Goal: Task Accomplishment & Management: Use online tool/utility

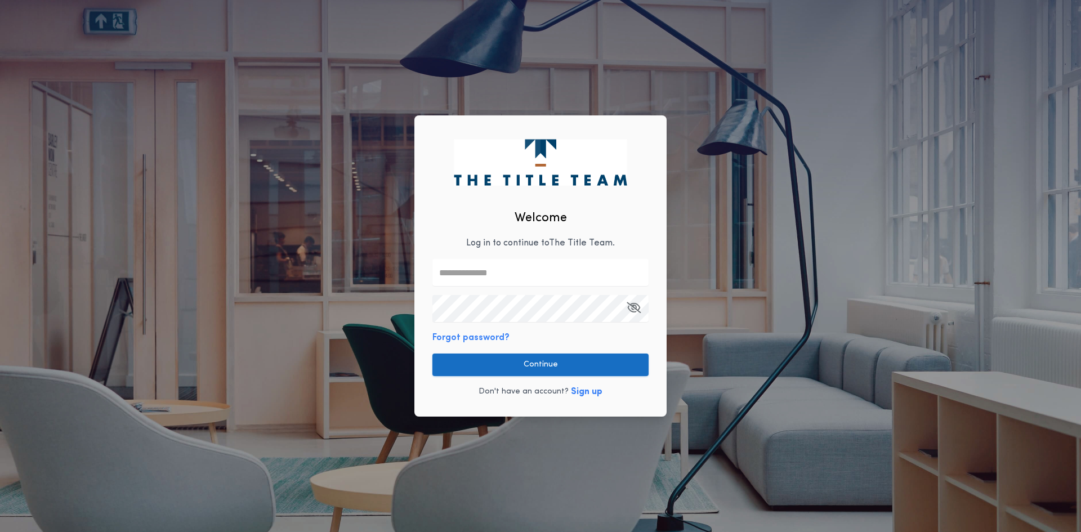
click at [555, 372] on button "Continue" at bounding box center [540, 365] width 216 height 23
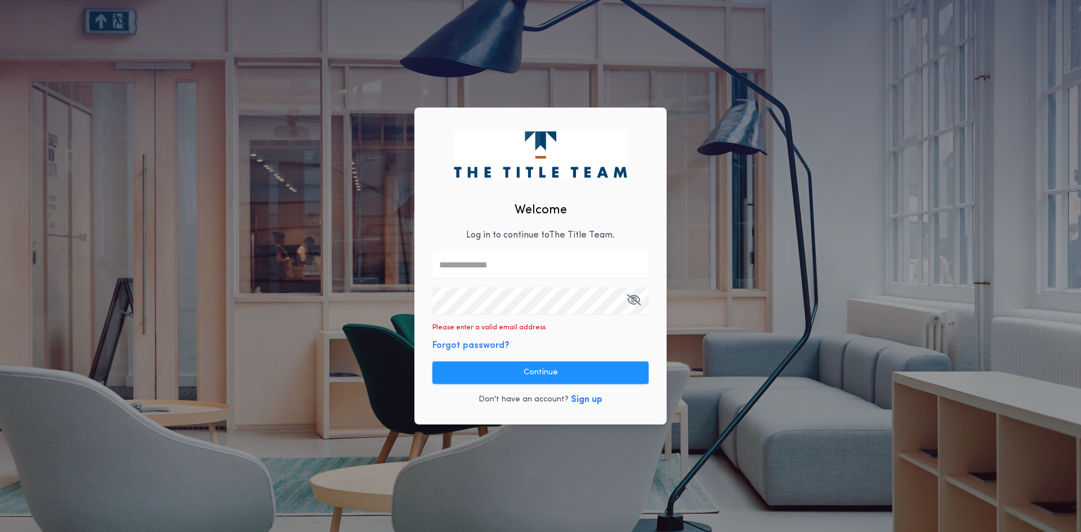
click at [475, 264] on input "text" at bounding box center [540, 264] width 216 height 27
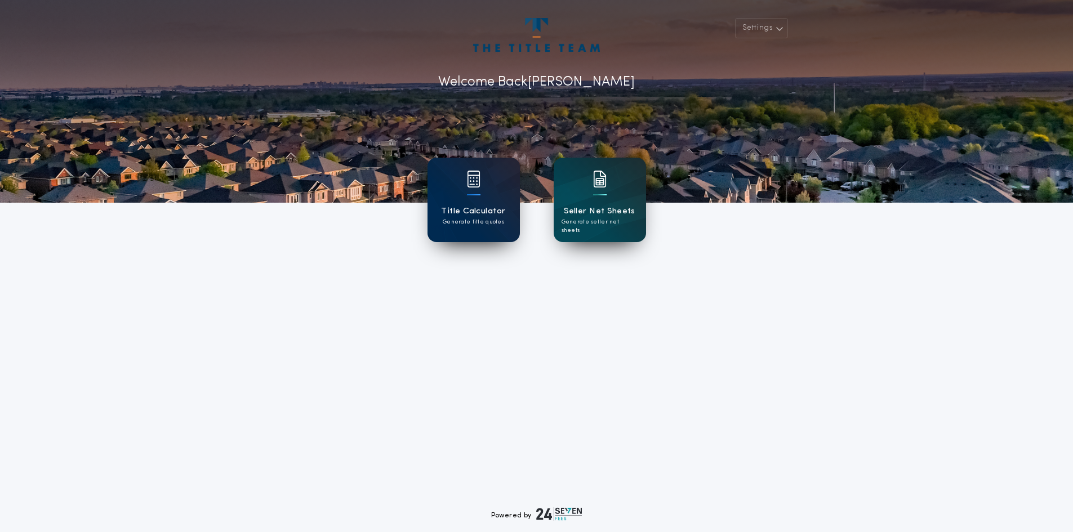
click at [492, 193] on div "Title Calculator Generate title quotes" at bounding box center [473, 200] width 92 height 84
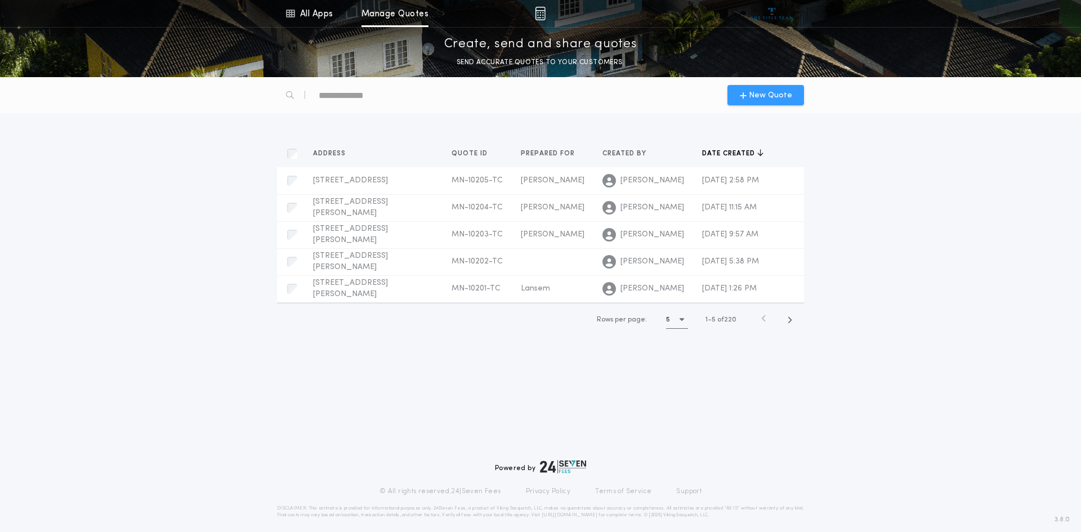
click at [772, 93] on span "New Quote" at bounding box center [770, 96] width 43 height 12
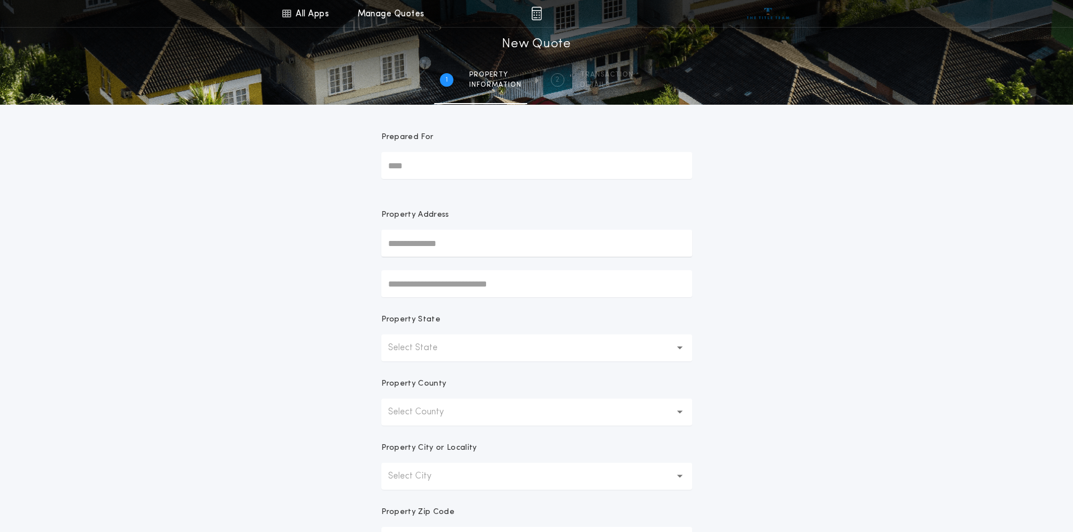
drag, startPoint x: 408, startPoint y: 168, endPoint x: 422, endPoint y: 168, distance: 14.1
click at [408, 168] on input "Prepared For" at bounding box center [536, 165] width 311 height 27
type input "********"
click at [422, 242] on input "text" at bounding box center [536, 243] width 311 height 27
type input "**********"
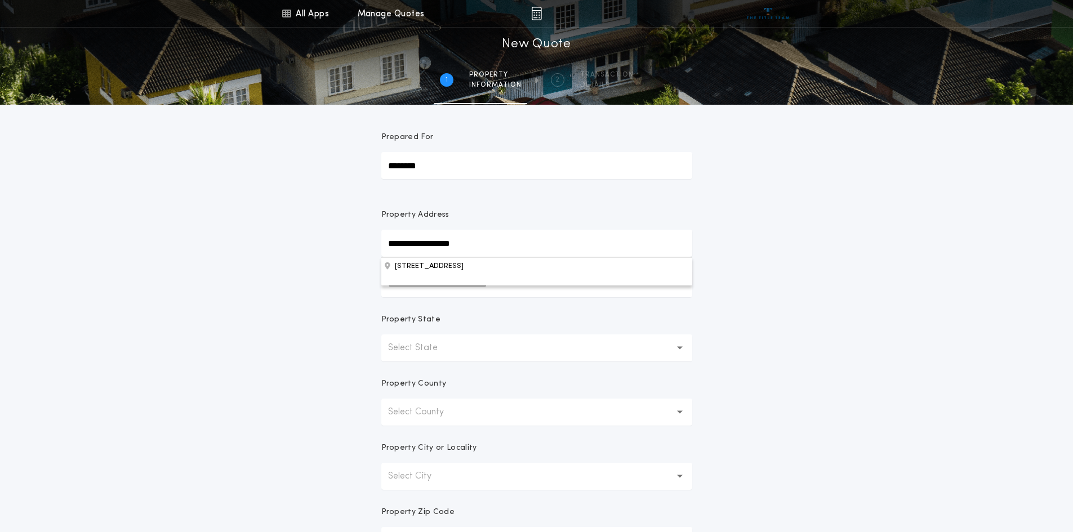
click at [503, 310] on form "**********" at bounding box center [537, 353] width 338 height 496
click at [409, 346] on p "Select State" at bounding box center [422, 348] width 68 height 14
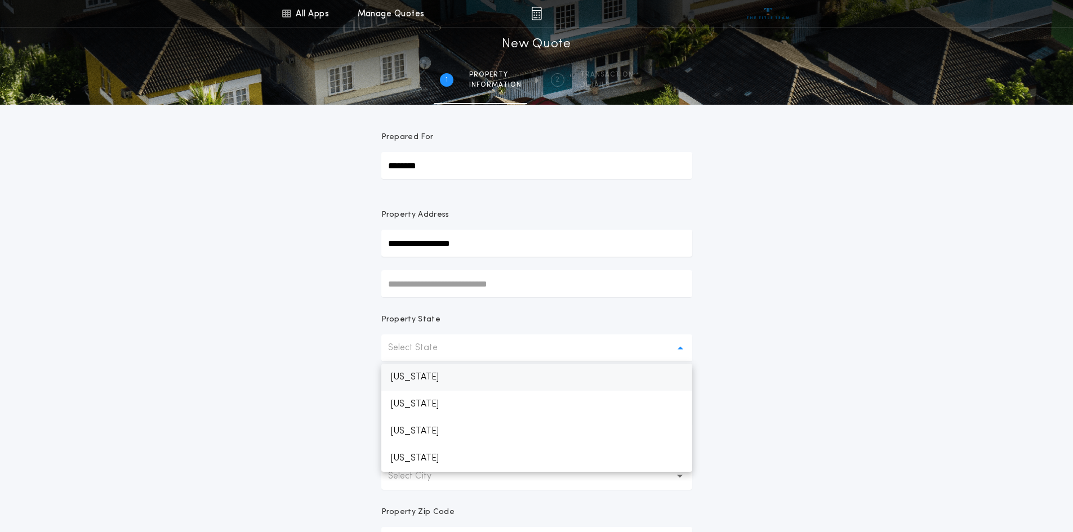
click at [416, 377] on p "[US_STATE]" at bounding box center [536, 377] width 311 height 27
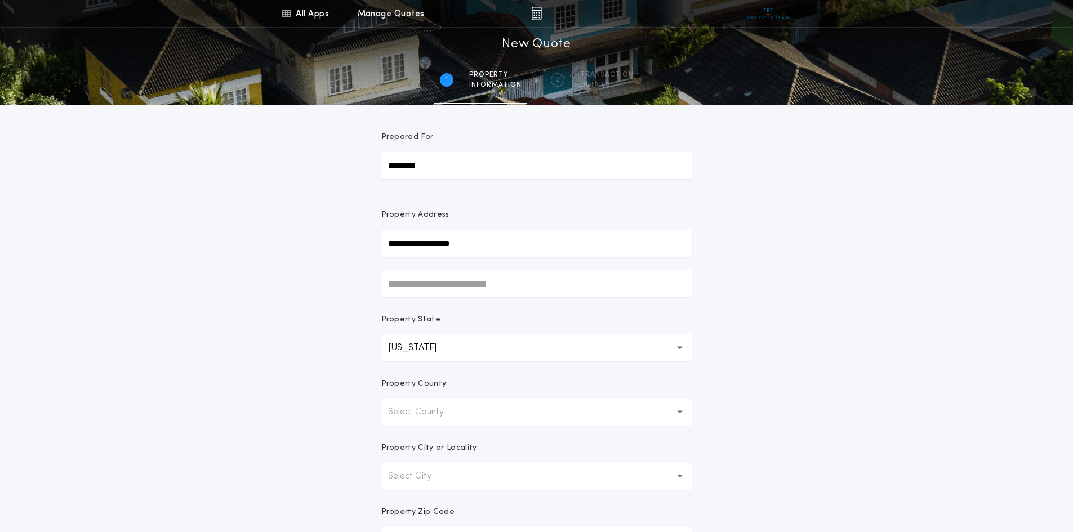
click at [423, 410] on p "Select County" at bounding box center [425, 412] width 74 height 14
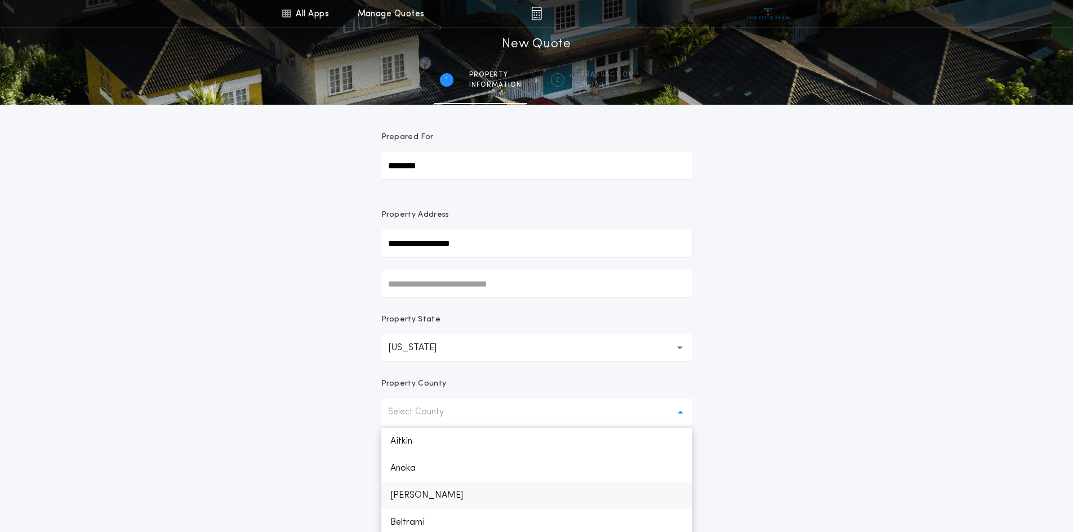
click at [407, 492] on p "[PERSON_NAME]" at bounding box center [536, 495] width 311 height 27
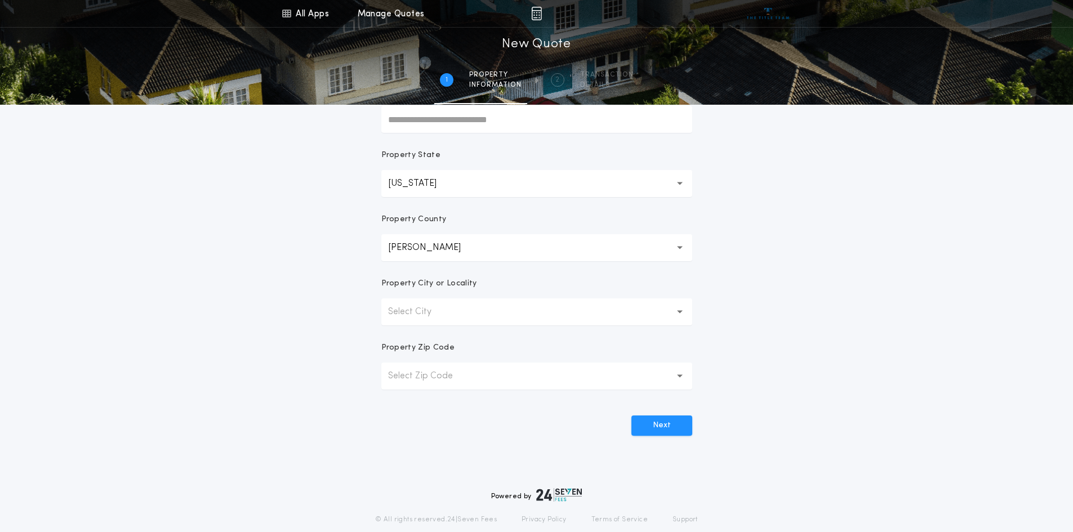
scroll to position [202, 0]
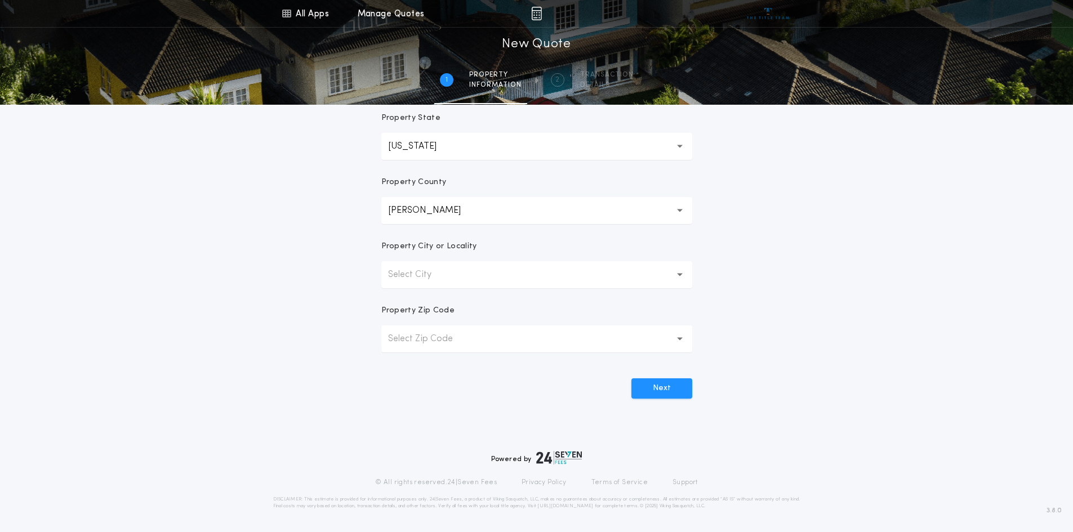
click at [405, 274] on p "Select City" at bounding box center [418, 275] width 61 height 14
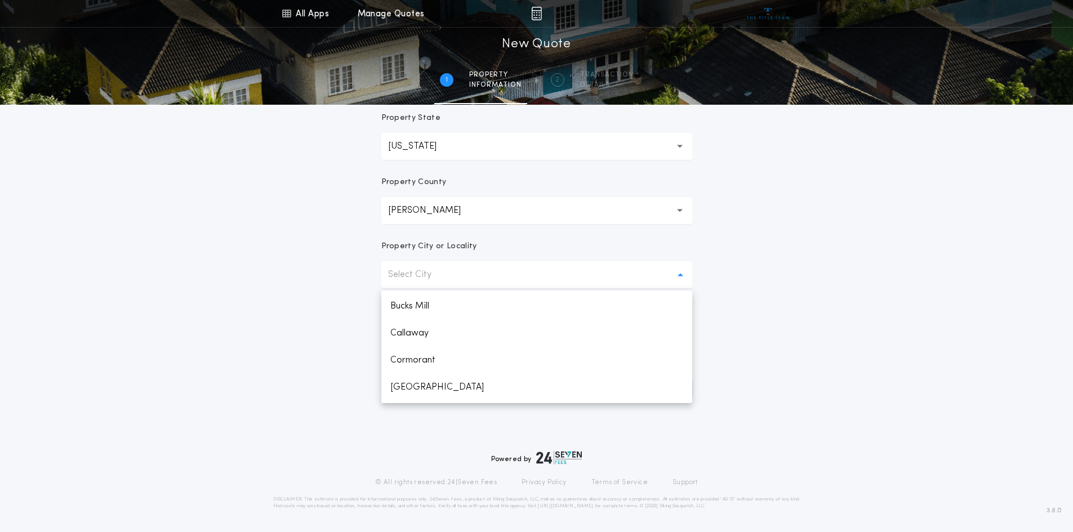
scroll to position [74, 0]
click at [436, 338] on p "[GEOGRAPHIC_DATA]" at bounding box center [536, 338] width 311 height 27
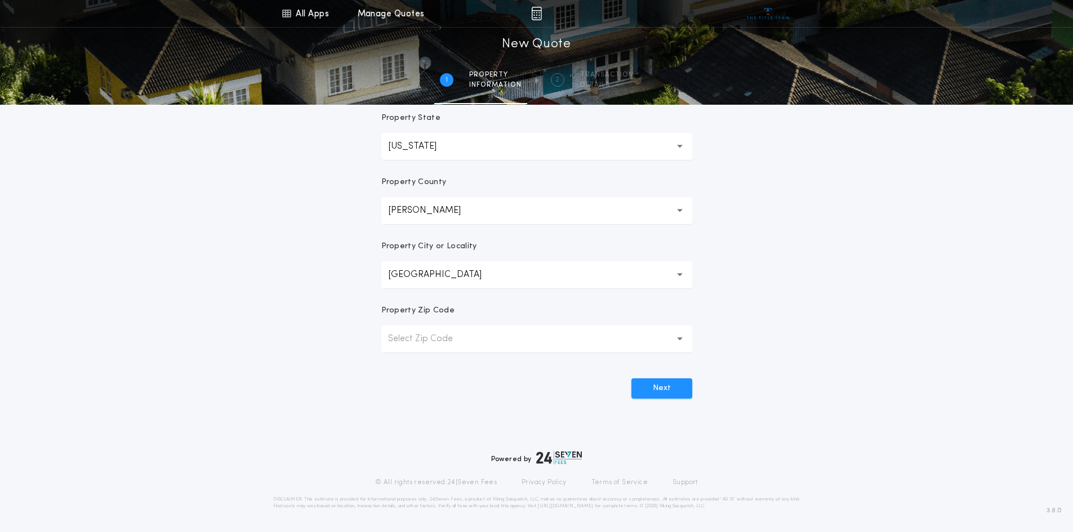
click at [412, 340] on p "Select Zip Code" at bounding box center [429, 339] width 83 height 14
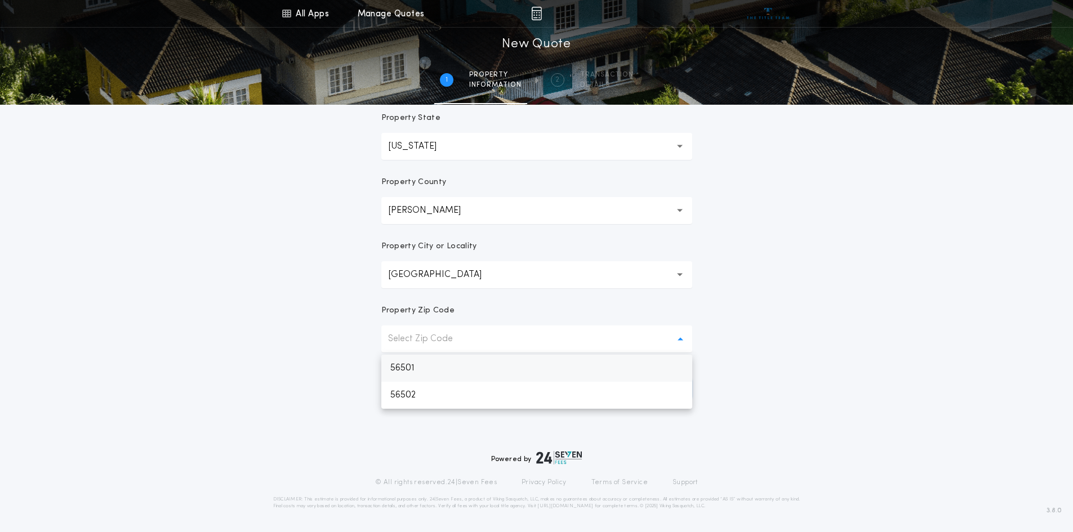
click at [406, 364] on p "56501" at bounding box center [536, 368] width 311 height 27
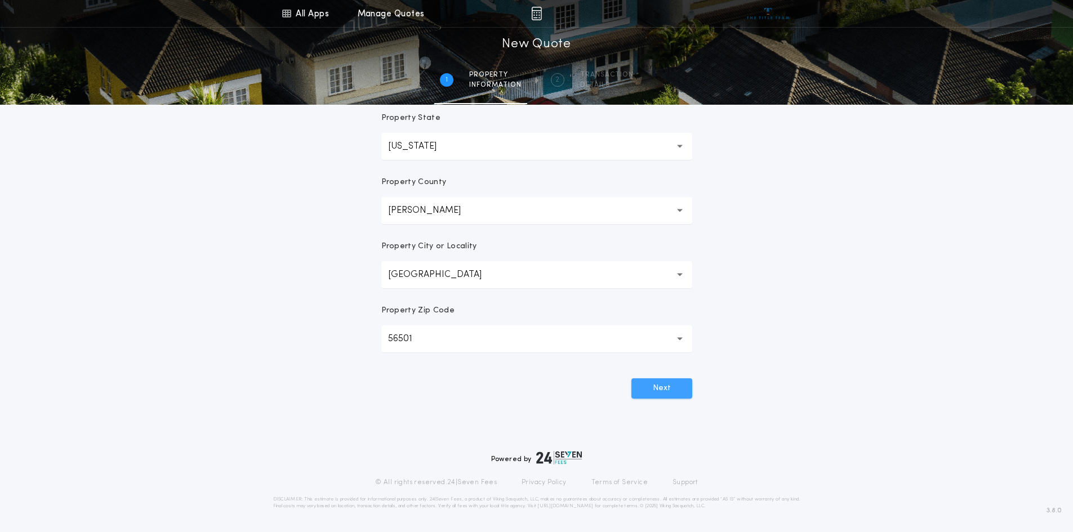
click at [655, 380] on button "Next" at bounding box center [661, 388] width 61 height 20
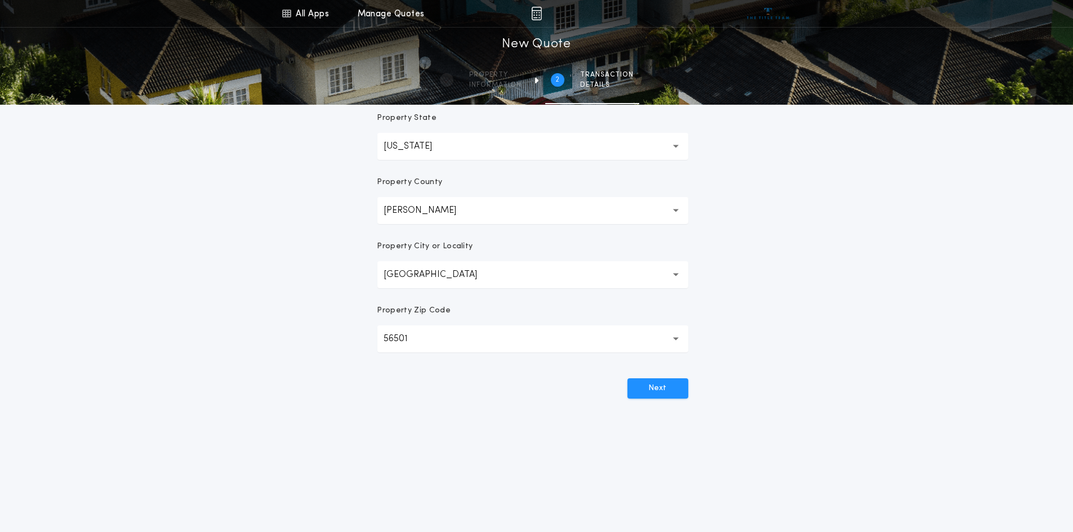
scroll to position [0, 0]
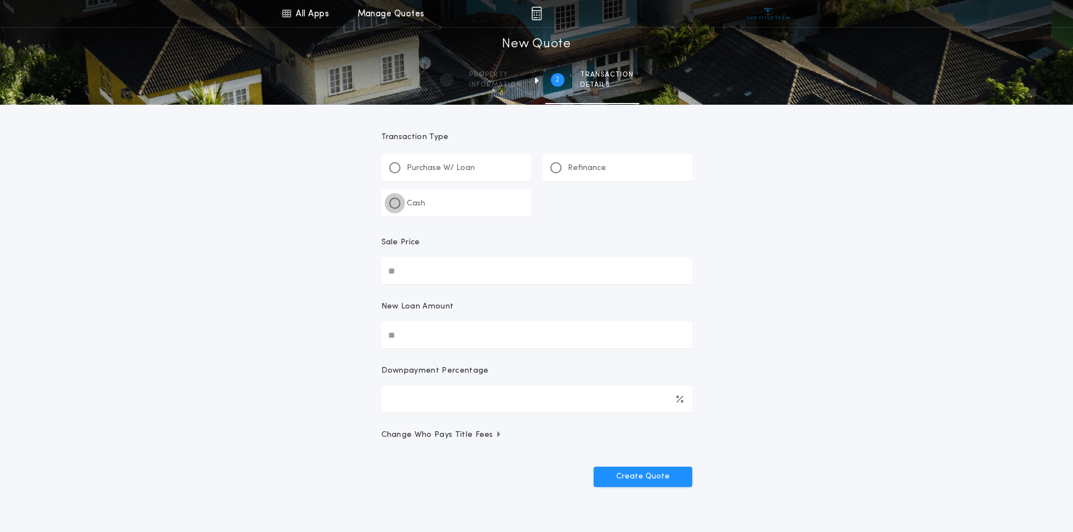
click at [392, 202] on div at bounding box center [395, 203] width 6 height 6
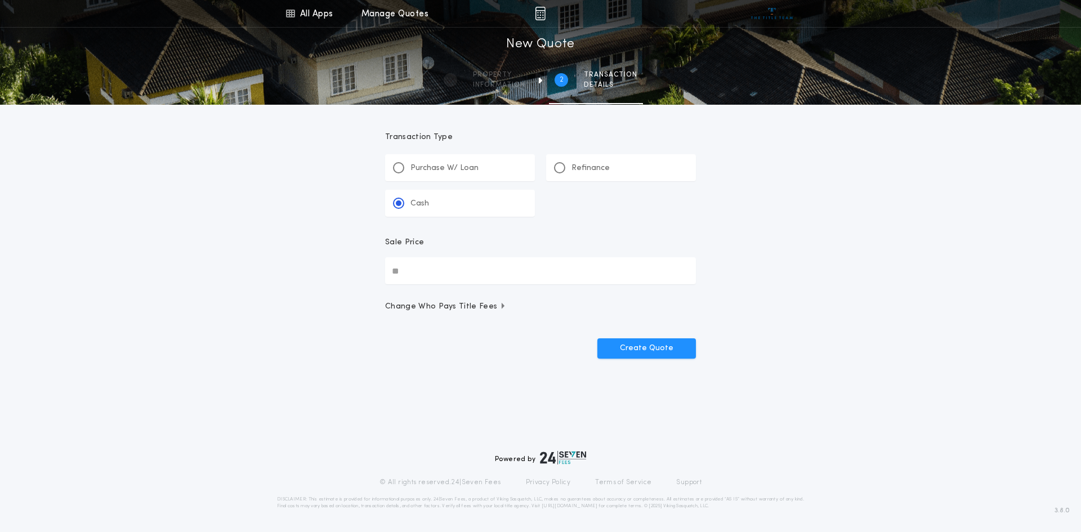
drag, startPoint x: 420, startPoint y: 262, endPoint x: 385, endPoint y: 268, distance: 36.0
click at [385, 268] on form "Transaction Type **** Purchase W/ Loan Refinance Cash Sale Price Change Who Pay…" at bounding box center [541, 232] width 338 height 254
type input "********"
click at [651, 347] on button "Create Quote" at bounding box center [646, 348] width 99 height 20
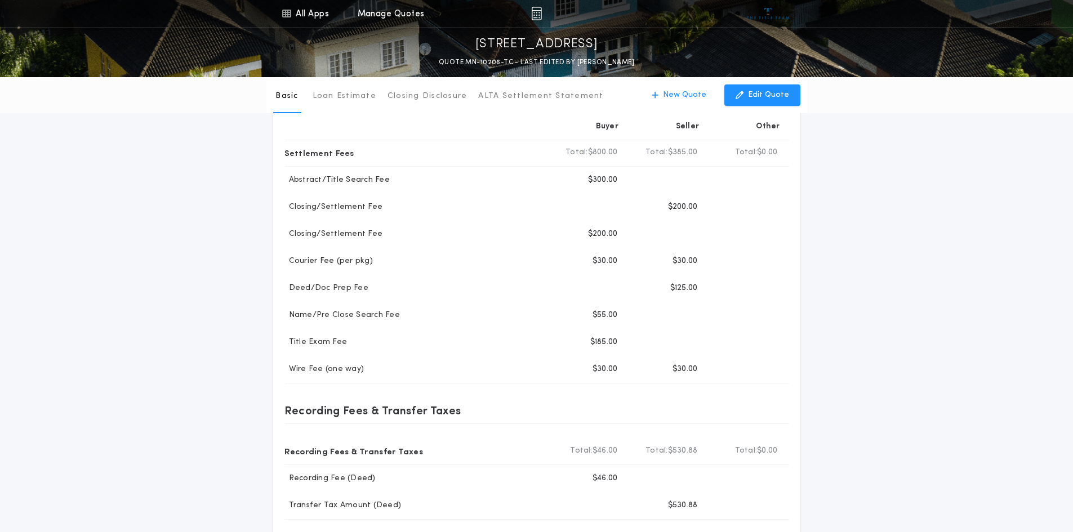
scroll to position [148, 0]
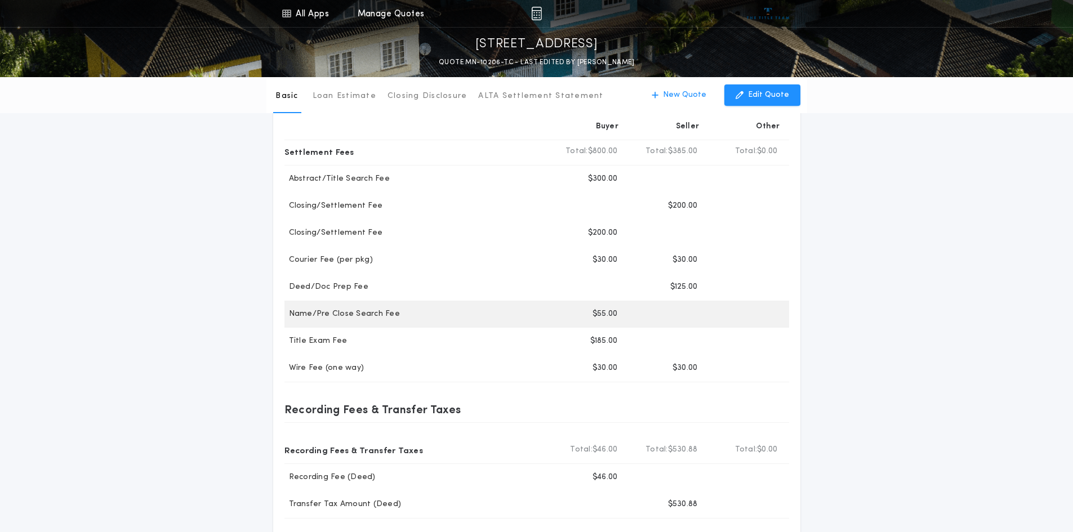
click at [612, 314] on p "$55.00" at bounding box center [604, 314] width 25 height 11
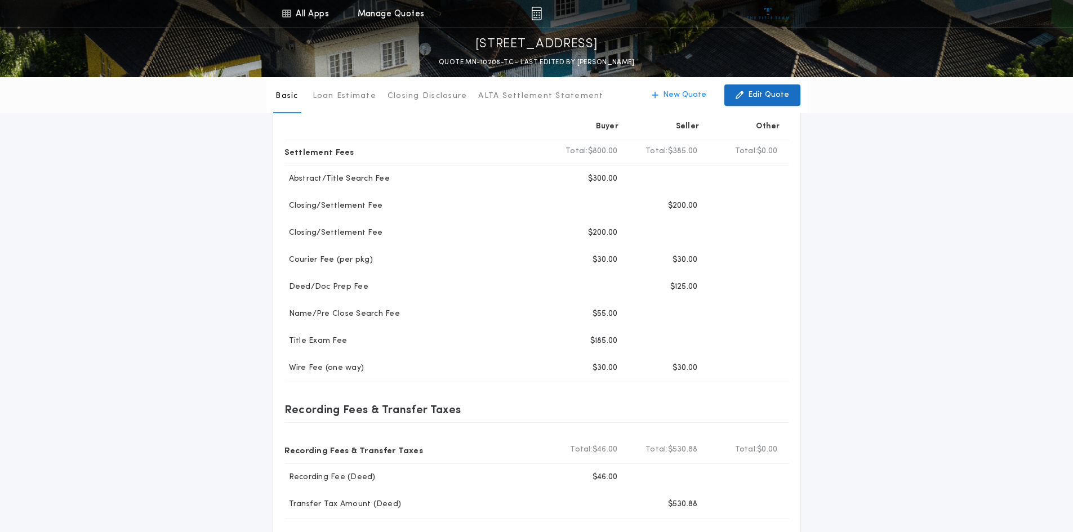
click at [774, 93] on p "Edit Quote" at bounding box center [768, 95] width 41 height 11
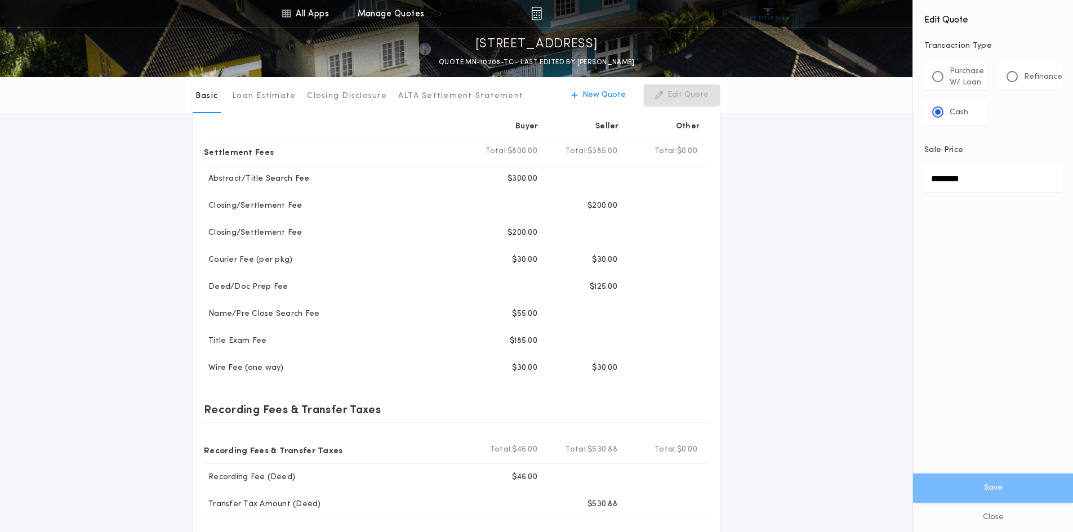
drag, startPoint x: 529, startPoint y: 311, endPoint x: 822, endPoint y: 313, distance: 292.8
click at [822, 313] on div "Basic Loan Estimate Closing Disclosure ALTA Settlement Statement Basic New Quot…" at bounding box center [536, 287] width 1073 height 714
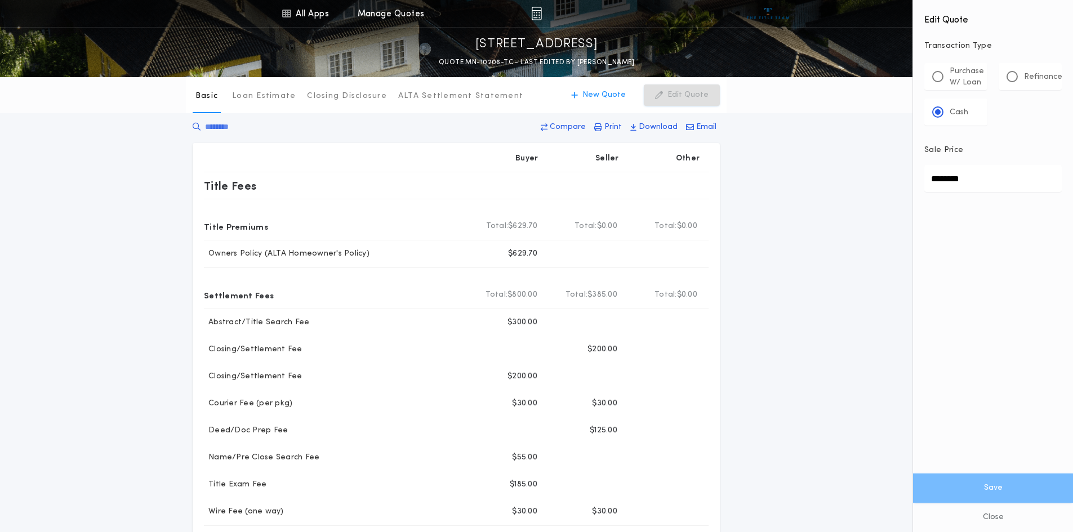
scroll to position [0, 0]
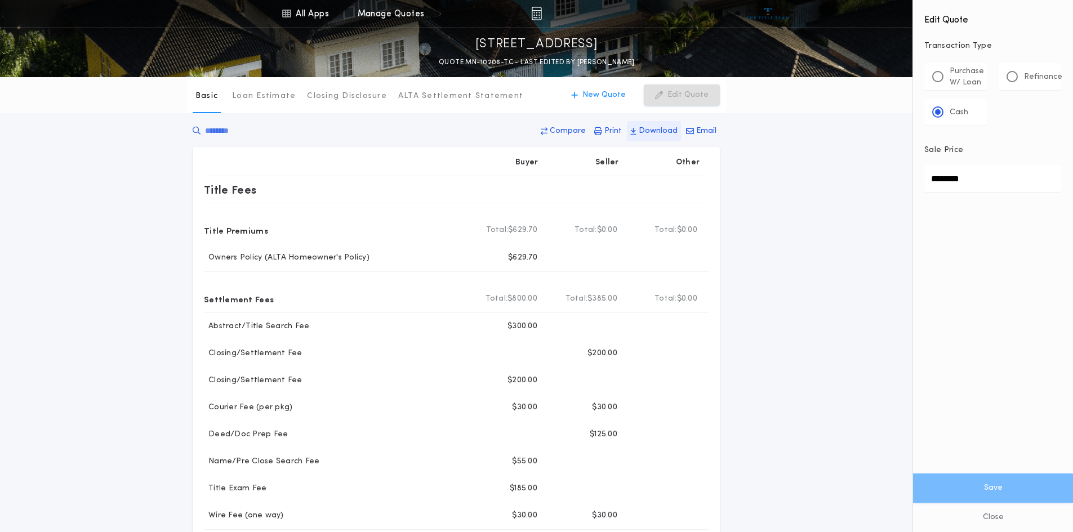
click at [639, 128] on button "Download" at bounding box center [654, 131] width 54 height 20
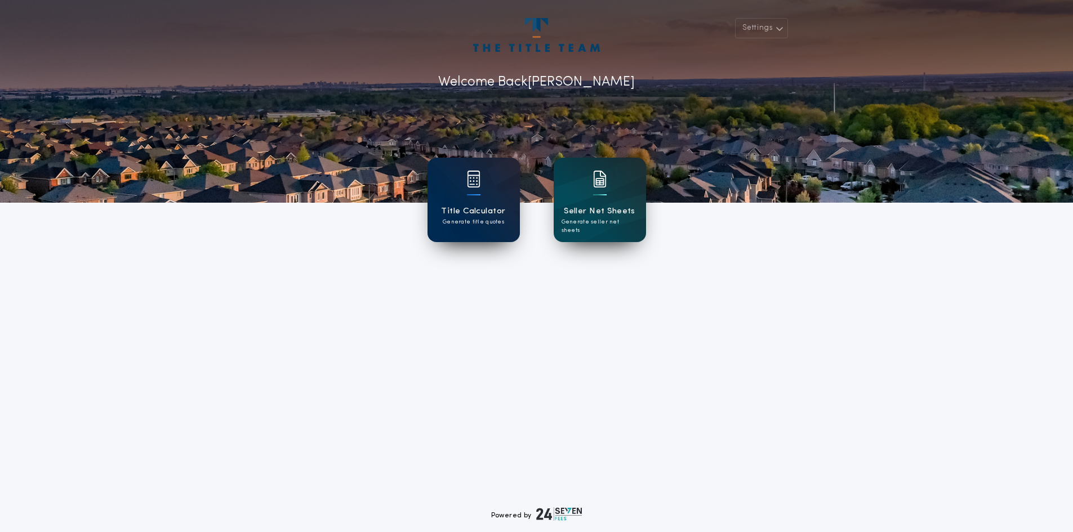
click at [476, 208] on h1 "Title Calculator" at bounding box center [473, 211] width 64 height 13
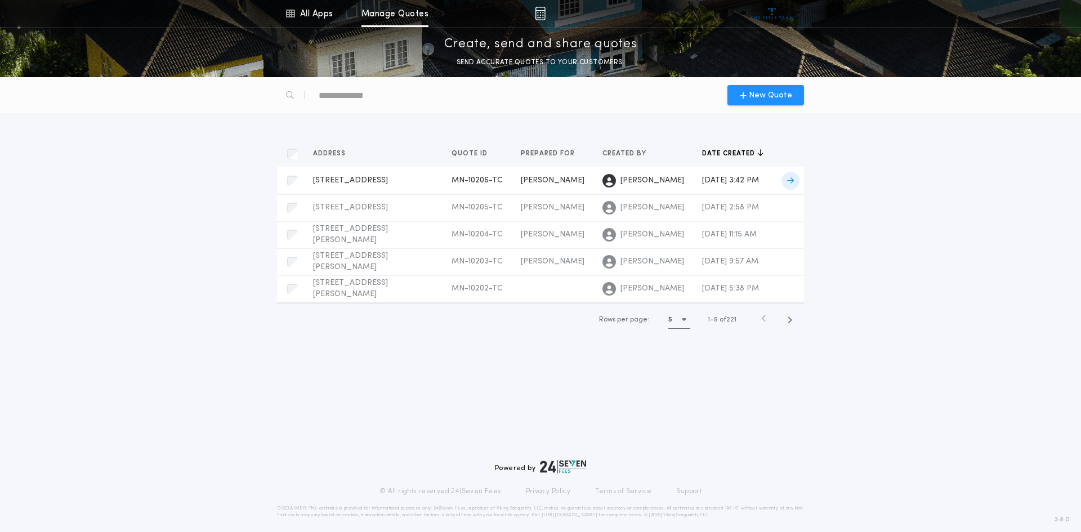
click at [371, 176] on span "[STREET_ADDRESS]" at bounding box center [350, 180] width 75 height 8
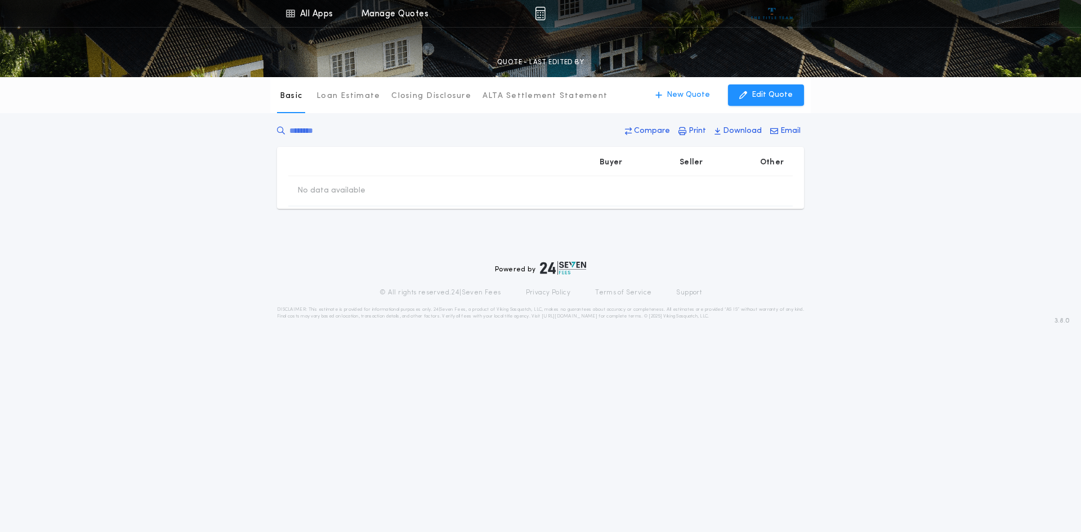
click at [371, 176] on tr "No data available" at bounding box center [540, 191] width 505 height 30
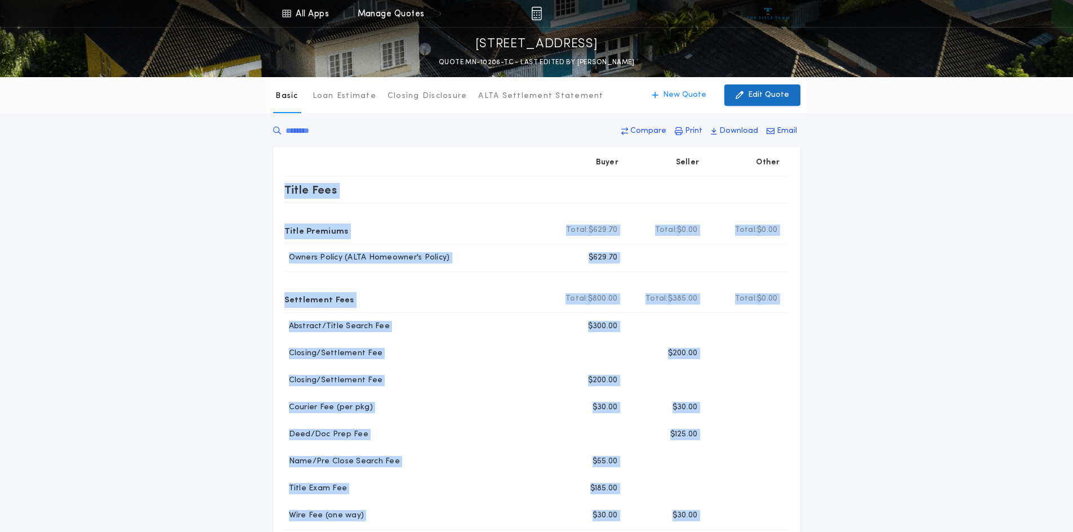
click at [771, 98] on p "Edit Quote" at bounding box center [768, 95] width 41 height 11
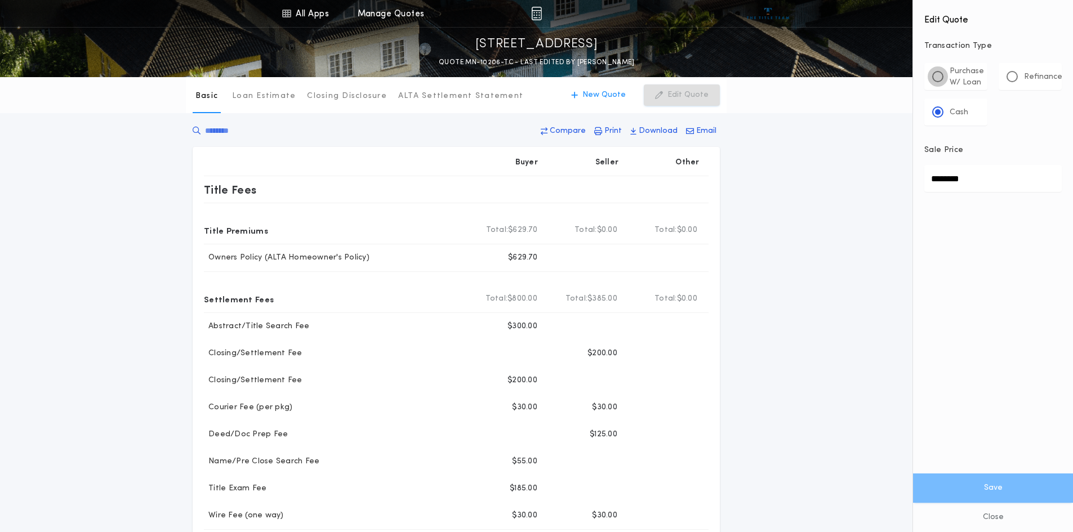
click at [934, 76] on div at bounding box center [937, 76] width 11 height 11
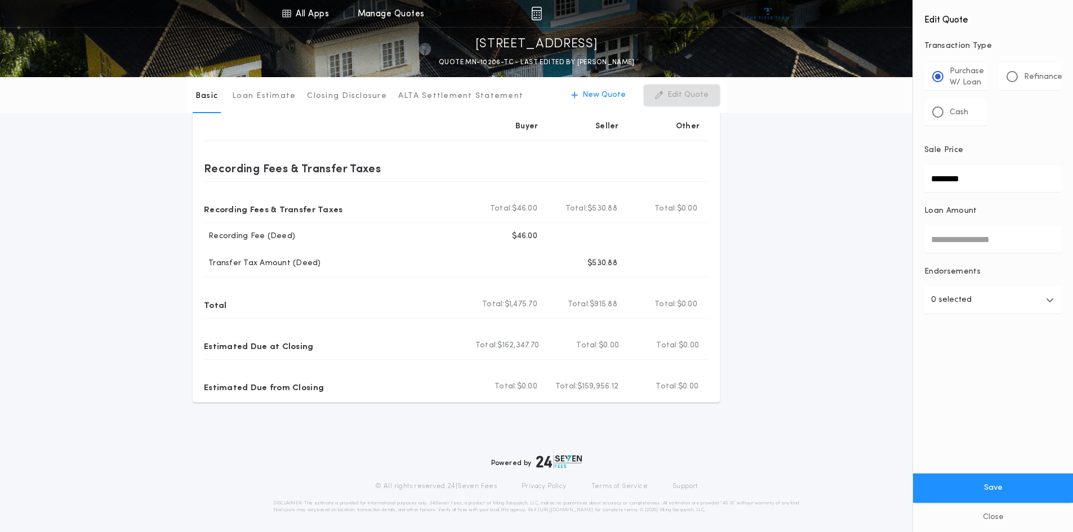
scroll to position [392, 0]
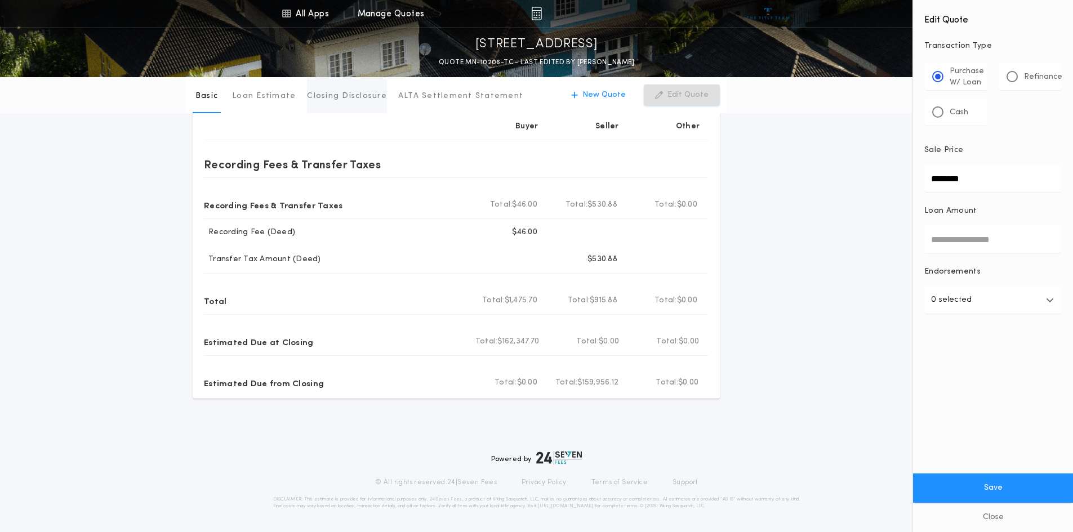
click at [344, 93] on p "Closing Disclosure" at bounding box center [347, 96] width 80 height 11
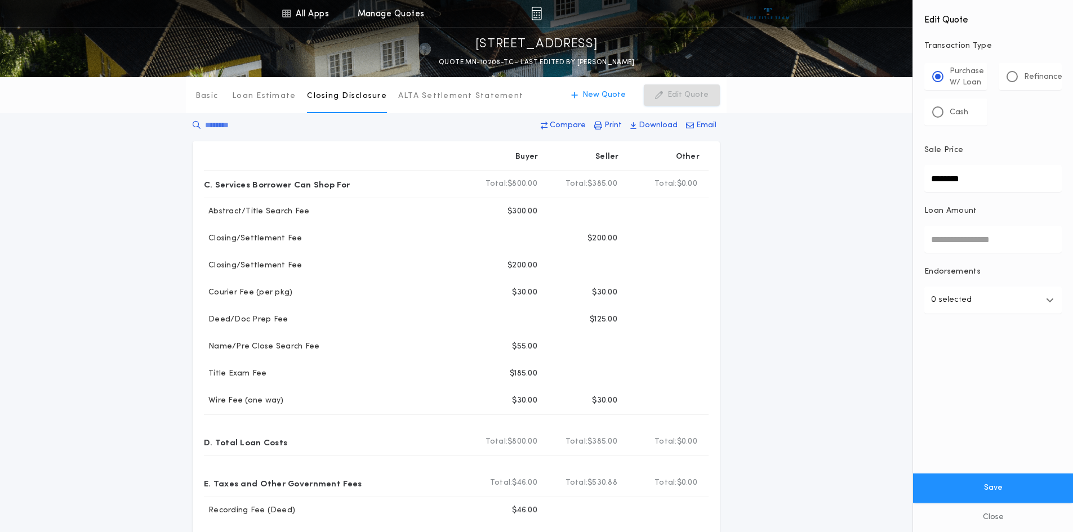
scroll to position [0, 0]
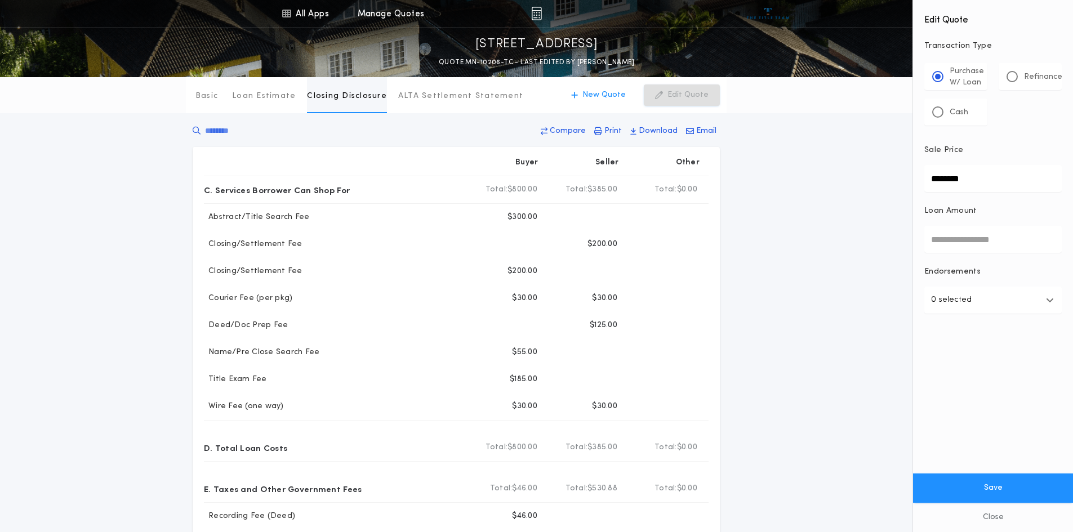
click at [349, 97] on p "Closing Disclosure" at bounding box center [347, 96] width 80 height 11
click at [270, 96] on p "Loan Estimate" at bounding box center [264, 96] width 64 height 11
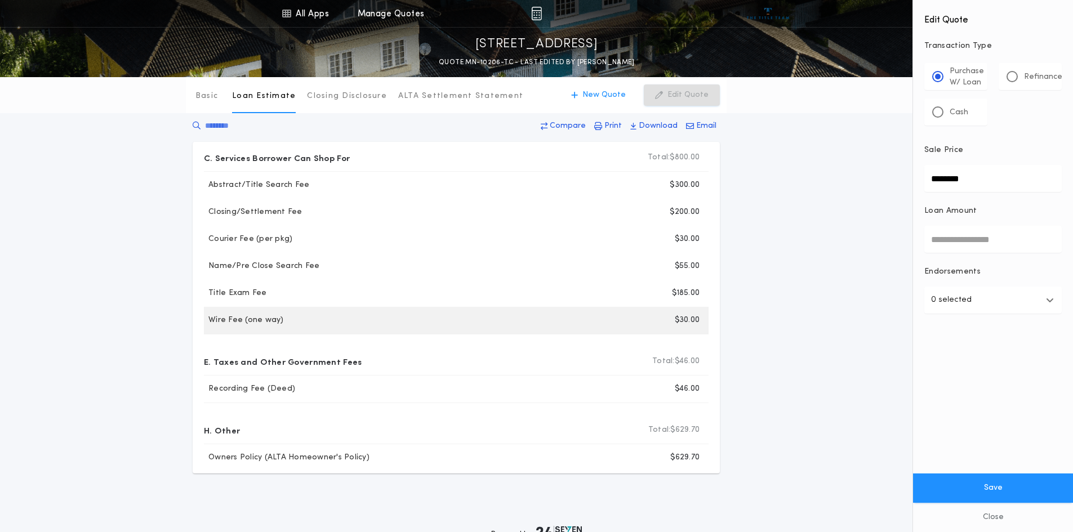
scroll to position [80, 0]
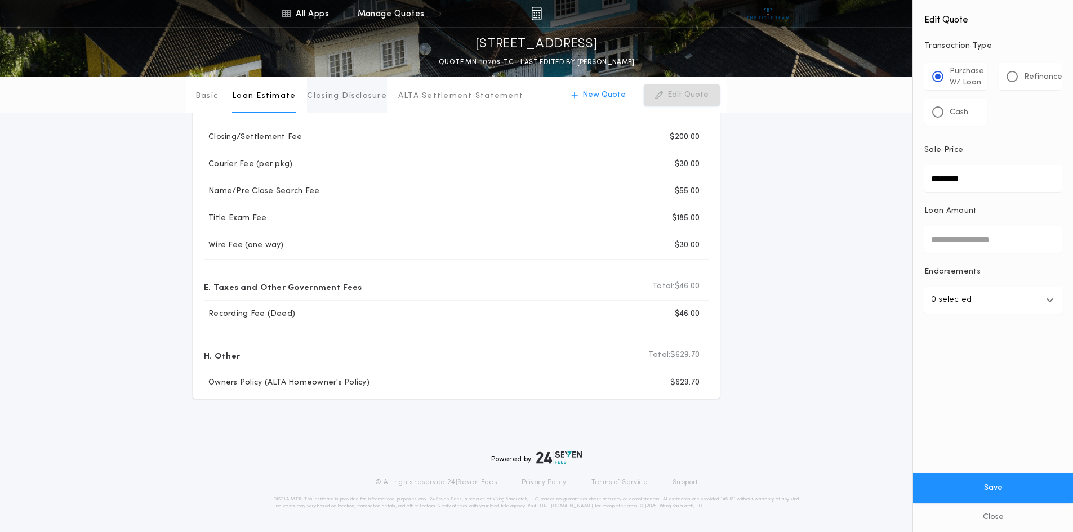
click at [367, 97] on p "Closing Disclosure" at bounding box center [347, 96] width 80 height 11
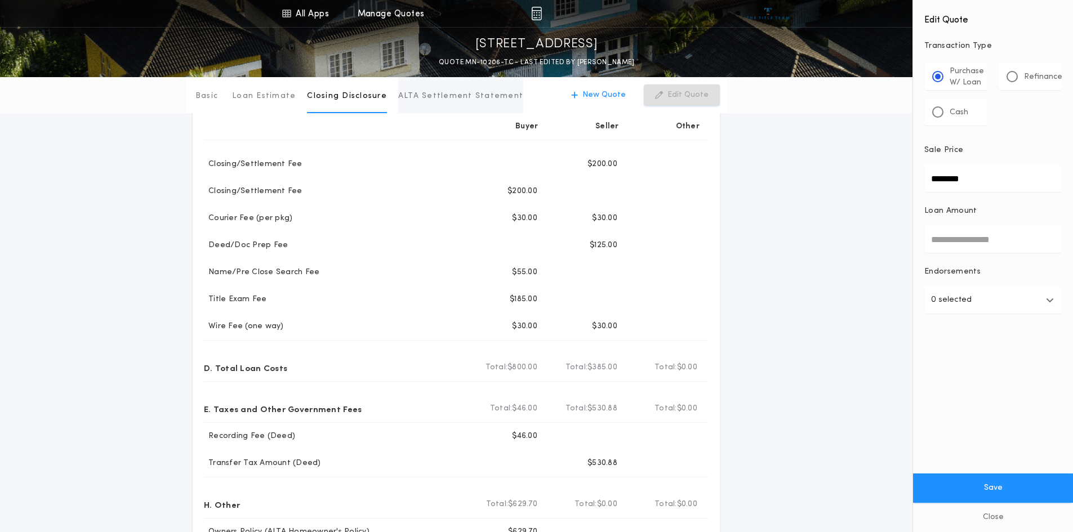
click at [436, 91] on p "ALTA Settlement Statement" at bounding box center [460, 96] width 125 height 11
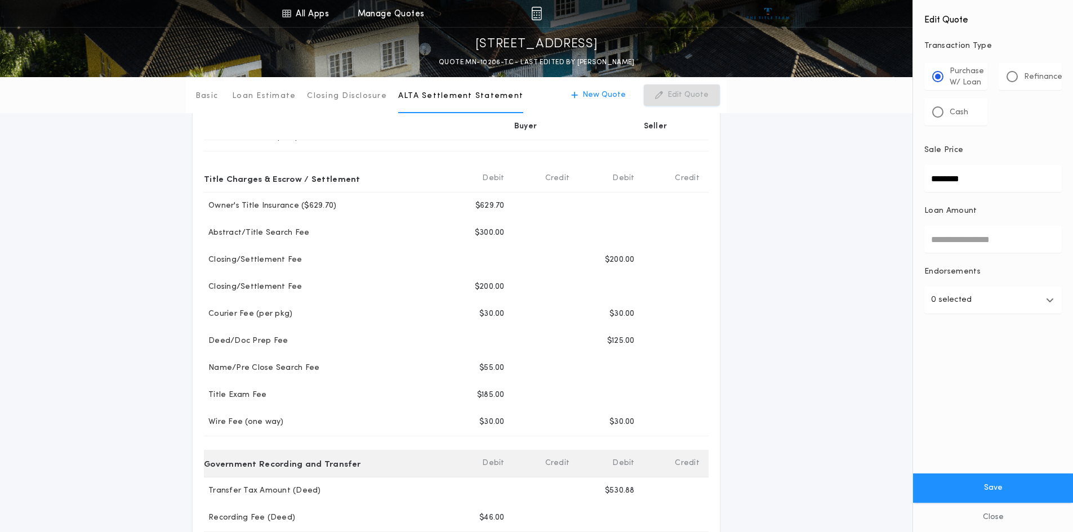
scroll to position [311, 0]
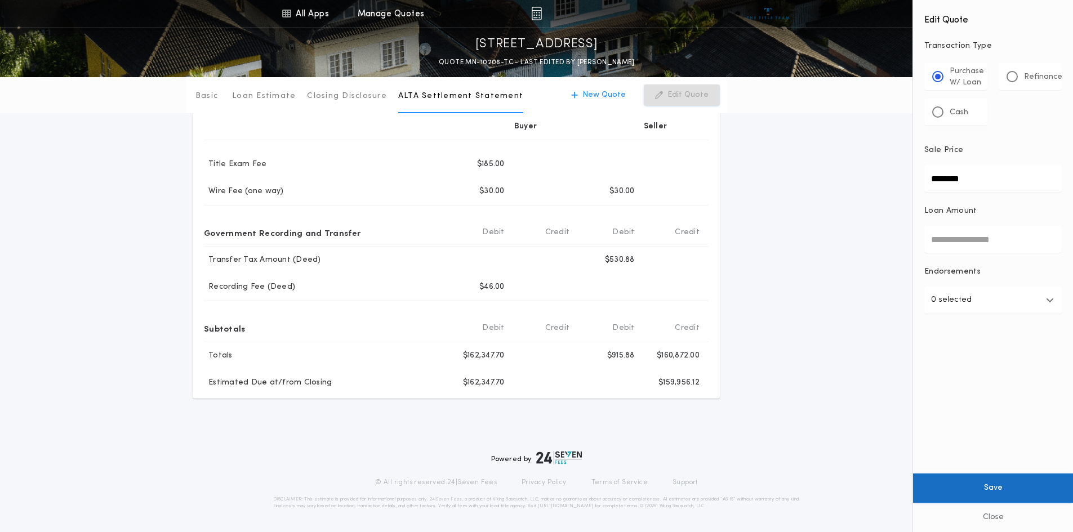
click at [990, 485] on button "Save" at bounding box center [993, 488] width 160 height 29
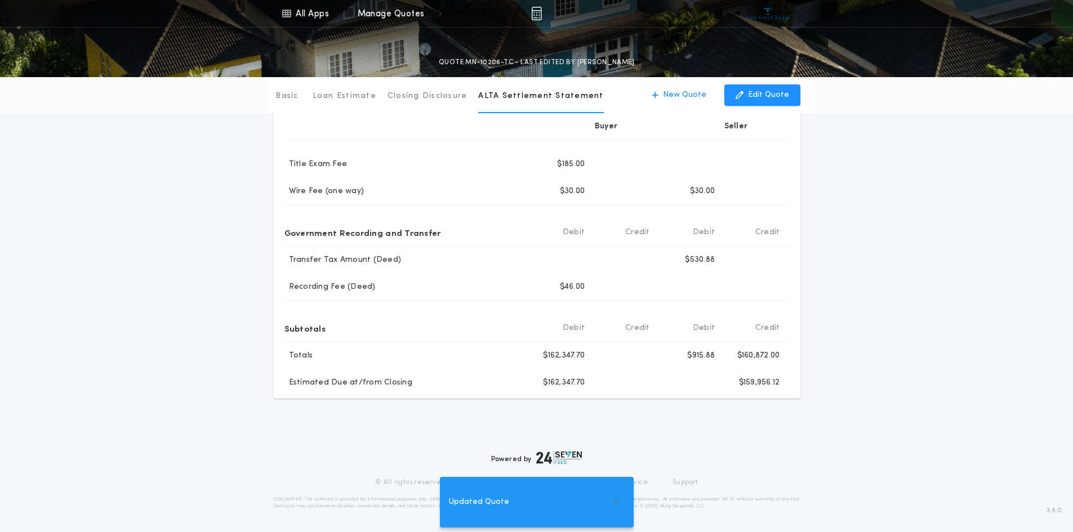
type input "********"
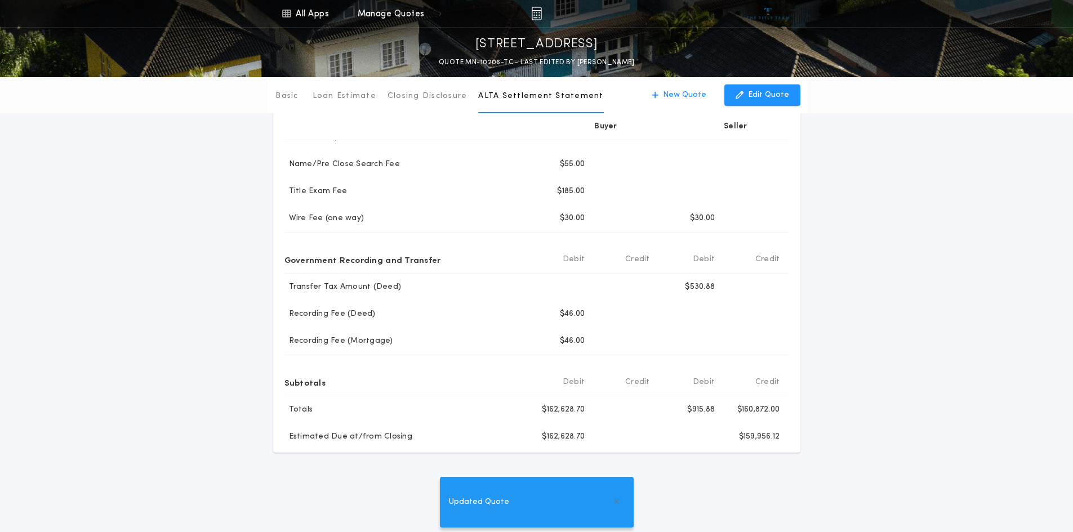
click at [481, 501] on span "Updated Quote" at bounding box center [479, 502] width 60 height 12
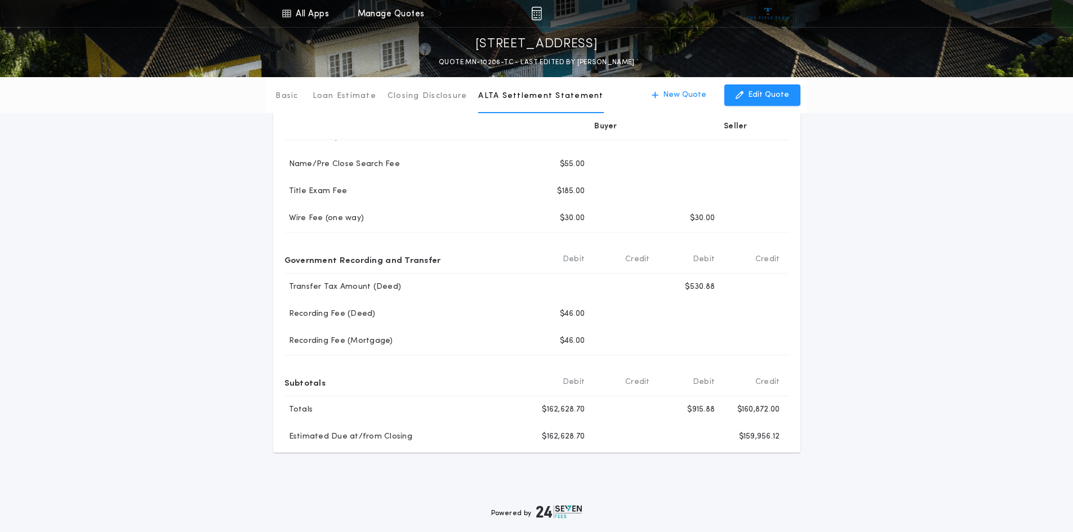
scroll to position [0, 0]
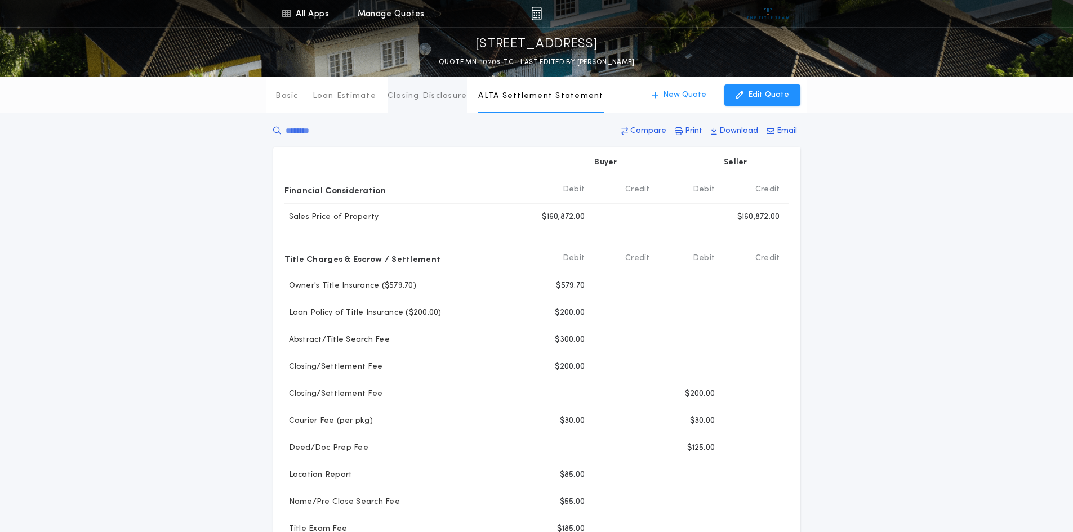
click at [437, 95] on p "Closing Disclosure" at bounding box center [427, 96] width 80 height 11
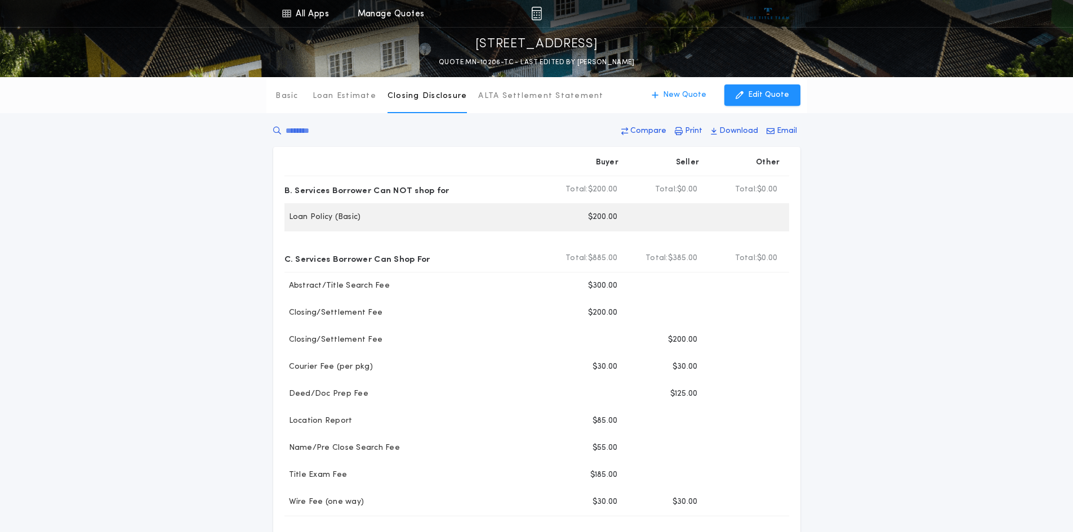
click at [611, 217] on p "$200.00" at bounding box center [603, 217] width 30 height 11
click at [605, 217] on p "$200.00" at bounding box center [603, 217] width 30 height 11
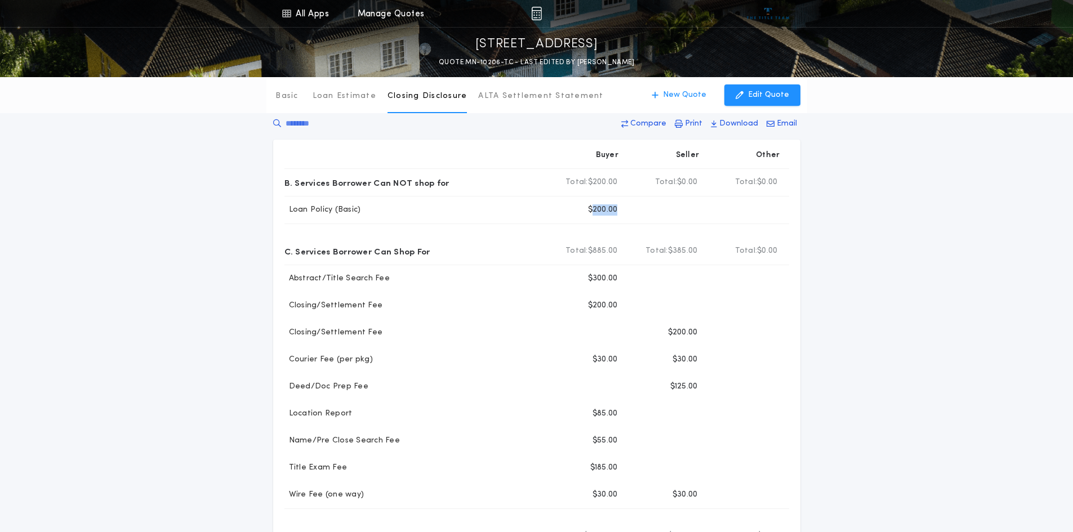
scroll to position [10, 0]
click at [291, 94] on p "Basic" at bounding box center [286, 96] width 23 height 11
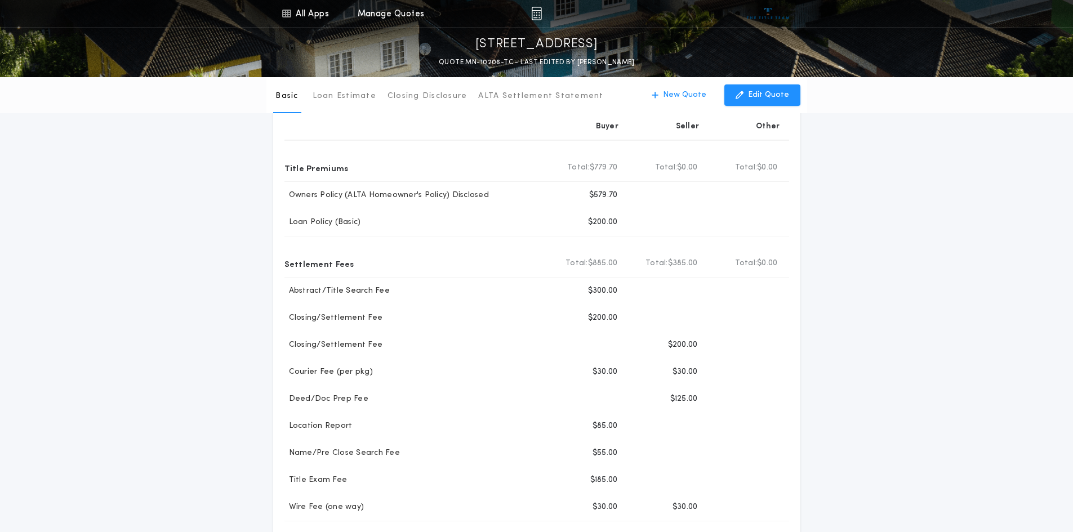
scroll to position [60, 0]
click at [427, 98] on p "Closing Disclosure" at bounding box center [427, 96] width 80 height 11
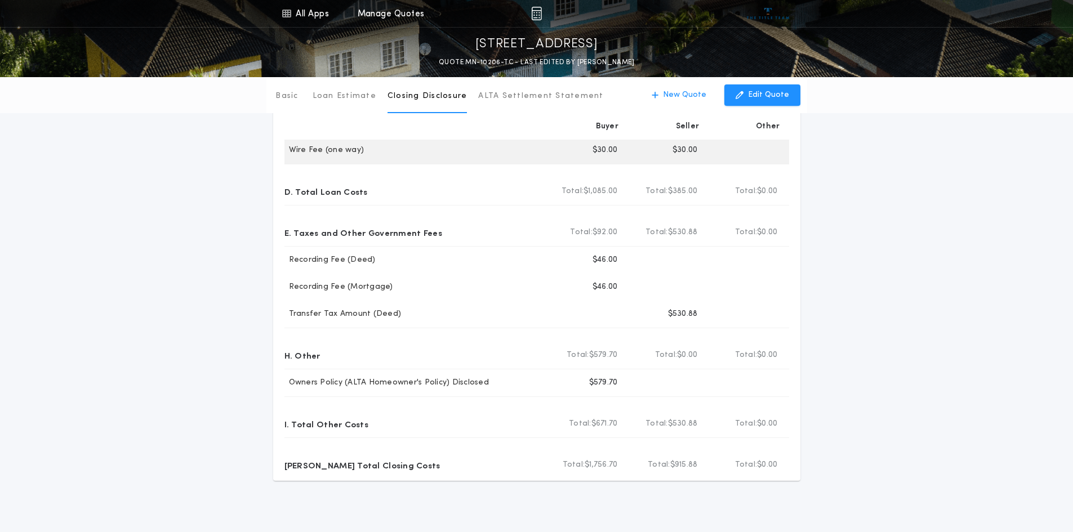
scroll to position [0, 0]
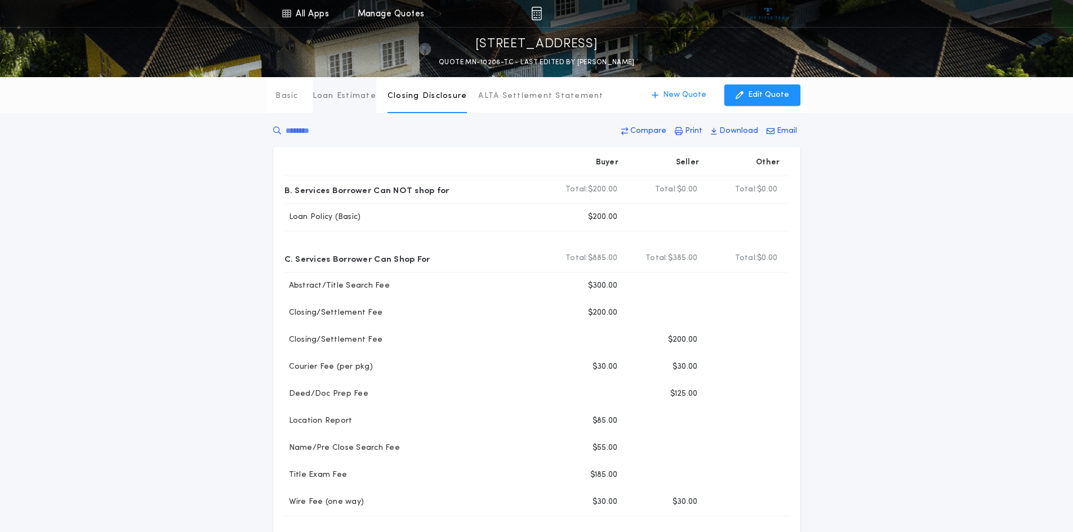
click at [355, 97] on p "Loan Estimate" at bounding box center [345, 96] width 64 height 11
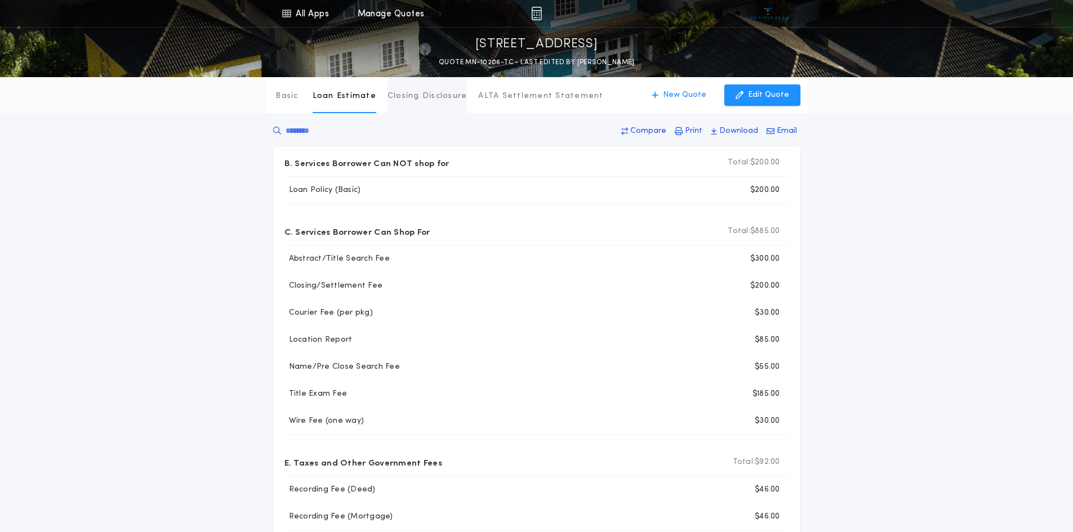
click at [407, 96] on p "Closing Disclosure" at bounding box center [427, 96] width 80 height 11
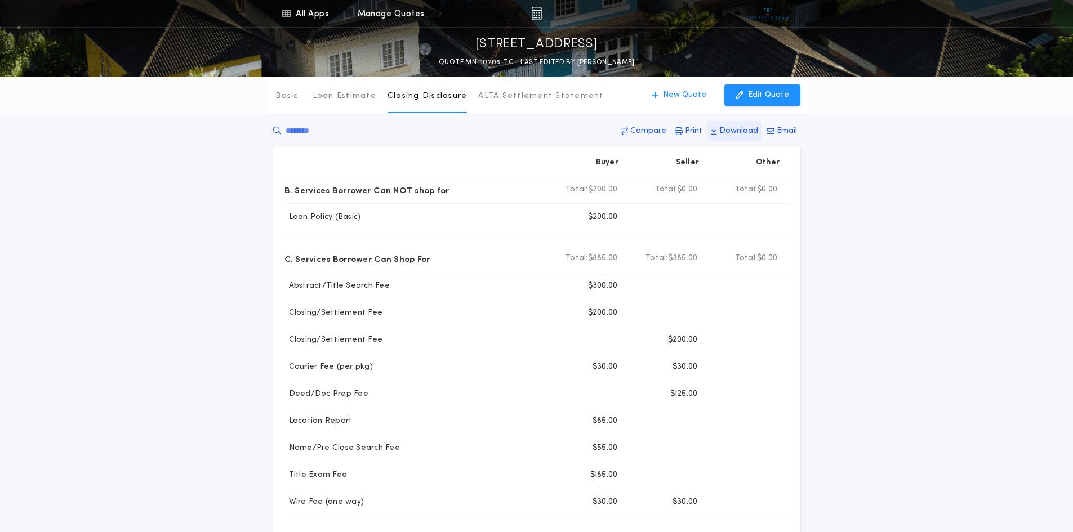
click at [737, 129] on p "Download" at bounding box center [738, 131] width 39 height 11
